Goal: Transaction & Acquisition: Purchase product/service

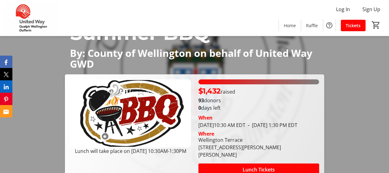
scroll to position [62, 0]
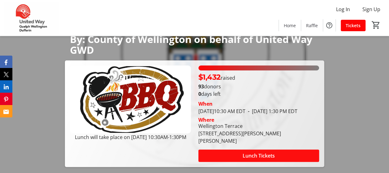
click at [271, 157] on span "Lunch Tickets" at bounding box center [259, 155] width 32 height 7
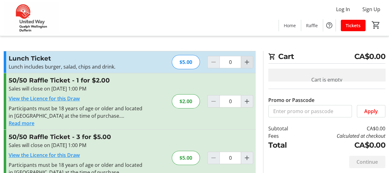
click at [248, 59] on mat-icon "Increment by one" at bounding box center [246, 62] width 7 height 7
type input "1"
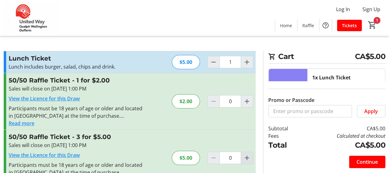
click at [252, 161] on span "Increment by one" at bounding box center [247, 158] width 12 height 12
type input "1"
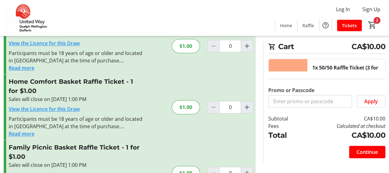
scroll to position [248, 0]
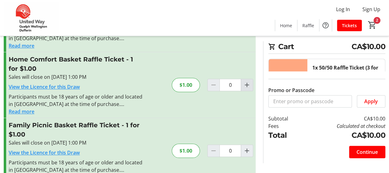
click at [244, 86] on mat-icon "Increment by one" at bounding box center [246, 84] width 7 height 7
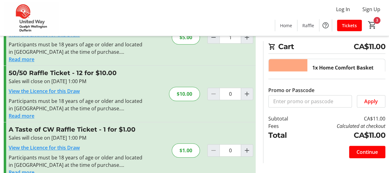
scroll to position [141, 0]
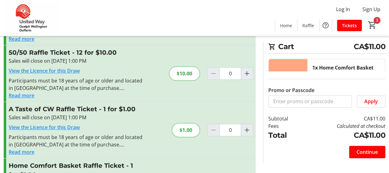
click at [18, 154] on button "Read more" at bounding box center [22, 152] width 26 height 7
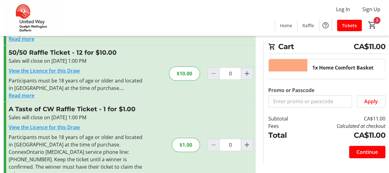
click at [26, 105] on h3 "A Taste of CW Raffle Ticket - 1 for $1.00" at bounding box center [76, 109] width 135 height 9
click at [30, 111] on h3 "A Taste of CW Raffle Ticket - 1 for $1.00" at bounding box center [76, 109] width 135 height 9
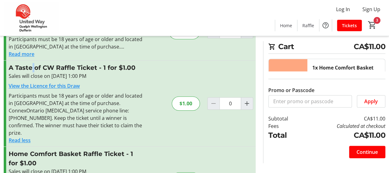
scroll to position [203, 0]
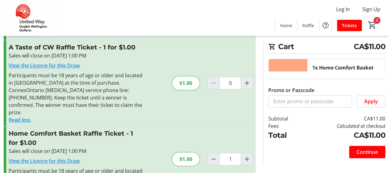
click at [110, 102] on div "Participants must be 18 years of age or older and located in [GEOGRAPHIC_DATA] …" at bounding box center [76, 94] width 135 height 45
click at [23, 116] on button "Read less" at bounding box center [20, 119] width 22 height 7
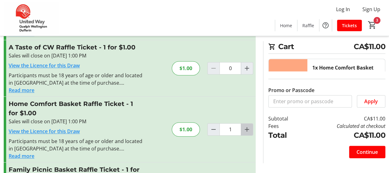
click at [243, 128] on span "Increment by one" at bounding box center [247, 130] width 12 height 12
type input "2"
click at [357, 149] on span "Continue" at bounding box center [367, 152] width 21 height 7
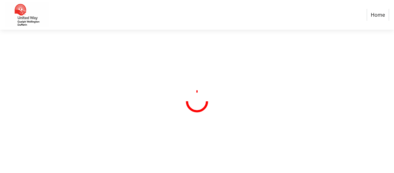
select select "CA"
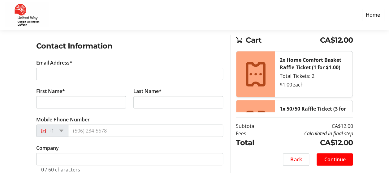
scroll to position [124, 0]
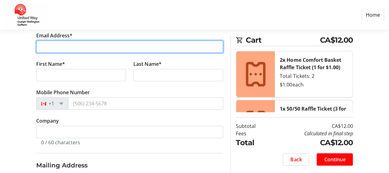
click at [102, 50] on input "Email Address*" at bounding box center [129, 47] width 187 height 12
type input "[EMAIL_ADDRESS][DOMAIN_NAME]"
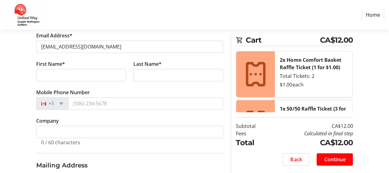
click at [32, 73] on div "Log In to Your Account (Optional) Or continue below to checkout as a guest. Log…" at bounding box center [194, 145] width 389 height 377
click at [61, 82] on tr-form-field "First Name*" at bounding box center [81, 74] width 97 height 29
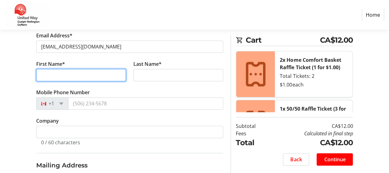
click at [60, 79] on input "First Name*" at bounding box center [81, 75] width 90 height 12
type input "Allie"
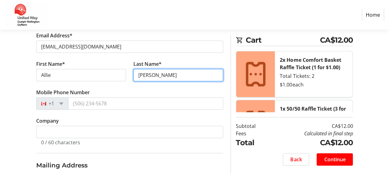
type input "[PERSON_NAME]"
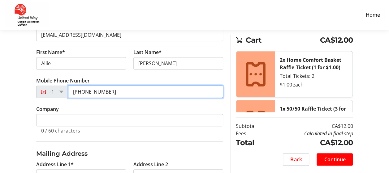
scroll to position [160, 0]
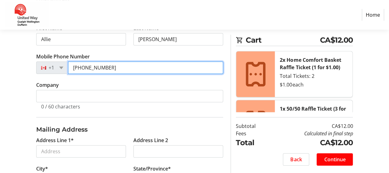
type input "[PHONE_NUMBER]"
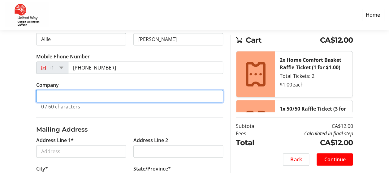
click at [50, 94] on input "Company" at bounding box center [129, 96] width 187 height 12
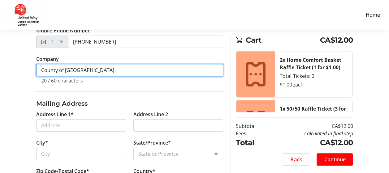
type input "County of [GEOGRAPHIC_DATA]"
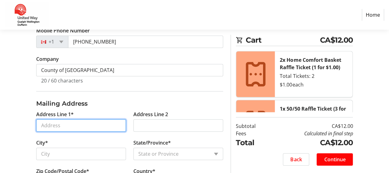
click at [72, 125] on input "Address Line 1*" at bounding box center [81, 126] width 90 height 12
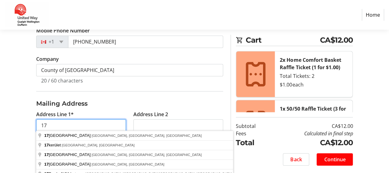
click at [72, 125] on input "17" at bounding box center [81, 126] width 90 height 12
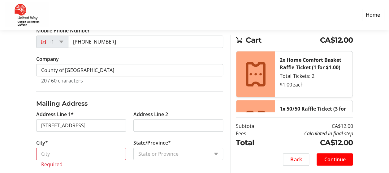
type input "[STREET_ADDRESS]"
type input "[GEOGRAPHIC_DATA]"
select select "ON"
type input "M9B 3B4"
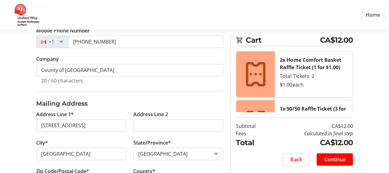
scroll to position [283, 0]
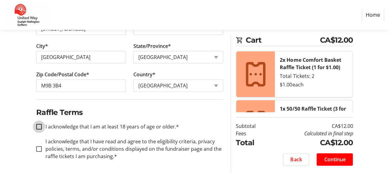
click at [38, 124] on input "I acknowledge that I am at least 18 years of age or older.*" at bounding box center [39, 127] width 6 height 6
checkbox input "true"
click at [40, 148] on input "I acknowledge that I have read and agree to the eligibility criteria, privacy p…" at bounding box center [39, 150] width 6 height 6
checkbox input "true"
click at [336, 160] on span "Continue" at bounding box center [334, 159] width 21 height 7
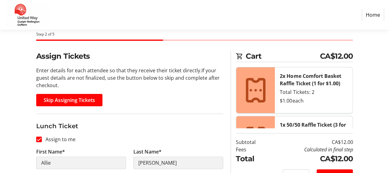
scroll to position [118, 0]
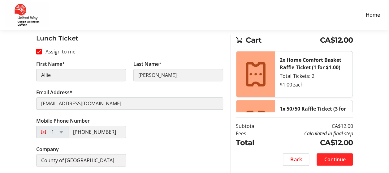
click at [341, 165] on span at bounding box center [335, 159] width 36 height 15
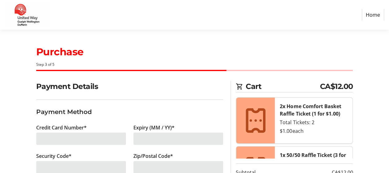
scroll to position [46, 0]
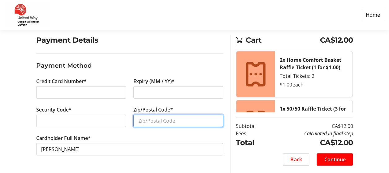
click at [147, 124] on input "Zip/Postal Code*" at bounding box center [179, 121] width 90 height 12
type input "M9B3B4"
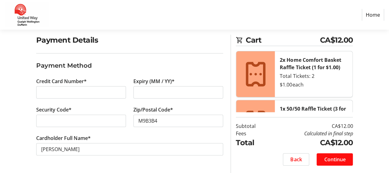
click at [338, 161] on span "Continue" at bounding box center [334, 159] width 21 height 7
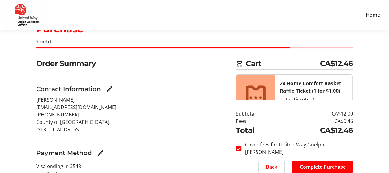
scroll to position [49, 0]
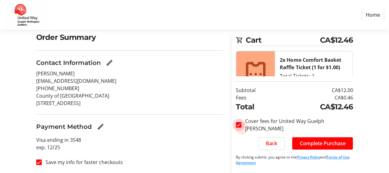
click at [237, 122] on input "Cover fees for United Way Guelph [PERSON_NAME]" at bounding box center [239, 125] width 6 height 6
checkbox input "true"
click at [312, 141] on span "Complete Purchase" at bounding box center [323, 143] width 46 height 7
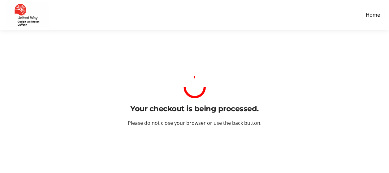
scroll to position [0, 0]
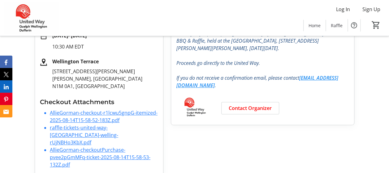
scroll to position [131, 0]
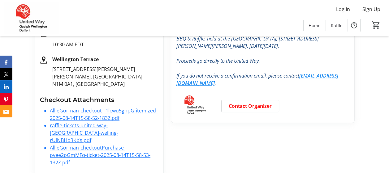
click at [81, 113] on link "AllieGorman-checkout-r1lcwu5gnpG-itemized-2025-08-14T15-58-52-183Z.pdf" at bounding box center [104, 114] width 108 height 14
